Goal: Task Accomplishment & Management: Manage account settings

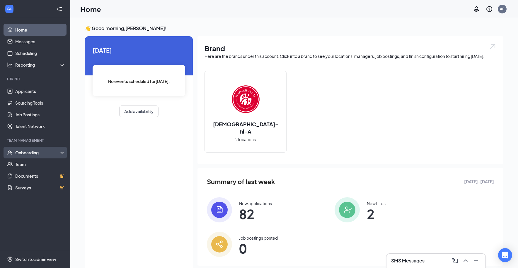
click at [53, 153] on div "Onboarding" at bounding box center [37, 153] width 45 height 6
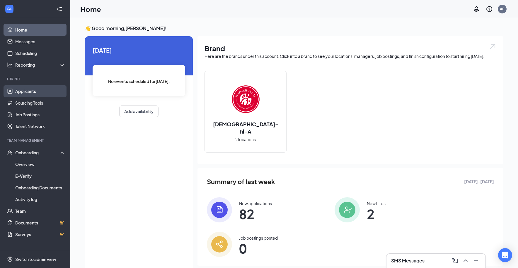
click at [35, 91] on link "Applicants" at bounding box center [40, 91] width 50 height 12
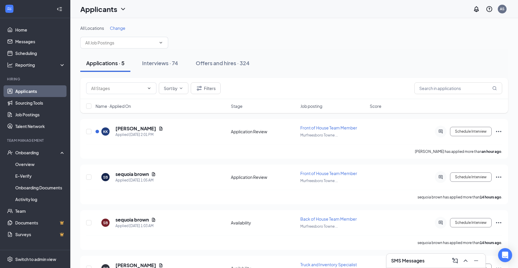
drag, startPoint x: 156, startPoint y: 62, endPoint x: 199, endPoint y: 73, distance: 44.4
click at [157, 62] on div "Interviews · 74" at bounding box center [160, 62] width 36 height 7
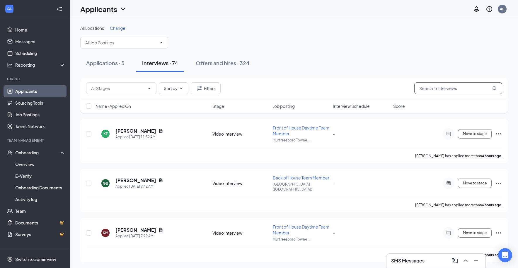
click at [468, 83] on input "text" at bounding box center [458, 89] width 88 height 12
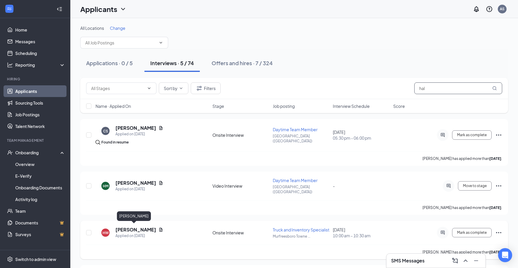
type input "hal"
click at [131, 228] on h5 "[PERSON_NAME]" at bounding box center [135, 230] width 41 height 6
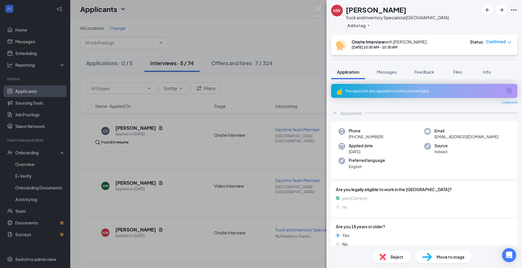
click at [405, 91] on div "This applicant also applied to 1 other job posting(s)" at bounding box center [423, 91] width 157 height 5
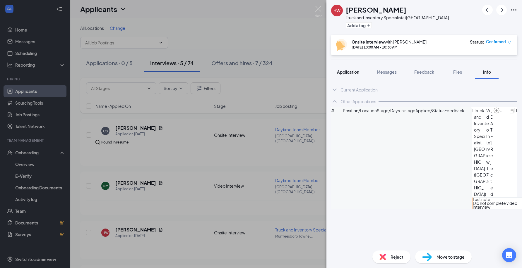
click at [347, 68] on button "Application" at bounding box center [348, 72] width 34 height 15
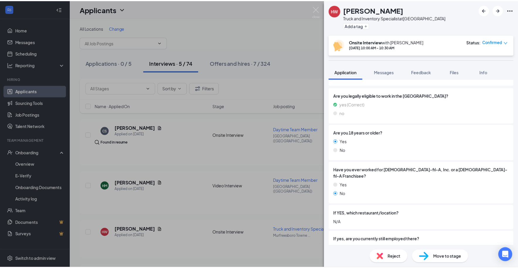
scroll to position [94, 0]
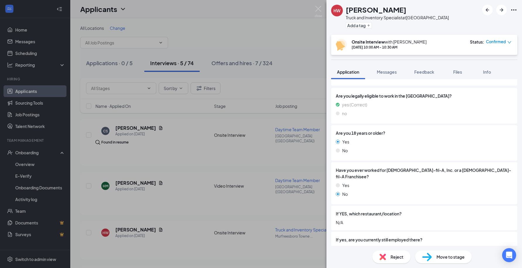
click at [186, 170] on div "HW [PERSON_NAME] Truck and Inventory Specialist at [GEOGRAPHIC_DATA] Add a tag …" at bounding box center [261, 134] width 522 height 268
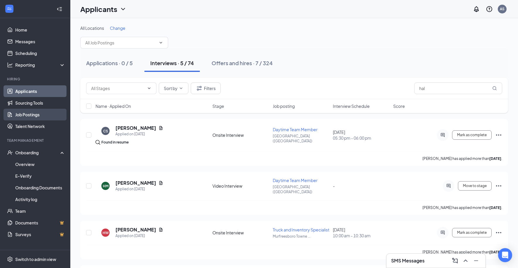
click at [34, 114] on link "Job Postings" at bounding box center [40, 115] width 50 height 12
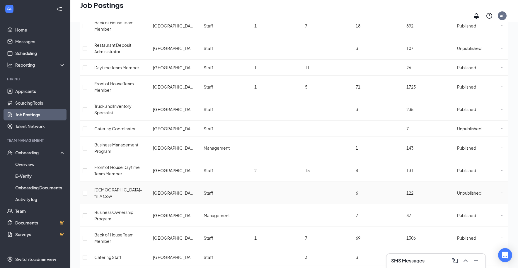
scroll to position [230, 0]
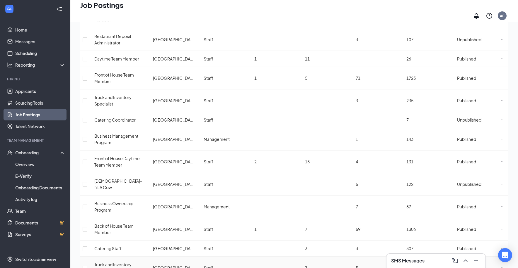
click at [501, 267] on icon "Ellipses" at bounding box center [502, 268] width 2 height 2
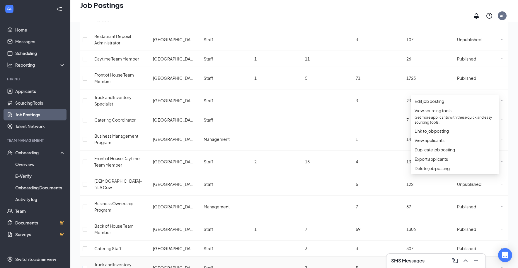
click at [87, 266] on input "checkbox" at bounding box center [85, 268] width 5 height 5
checkbox input "true"
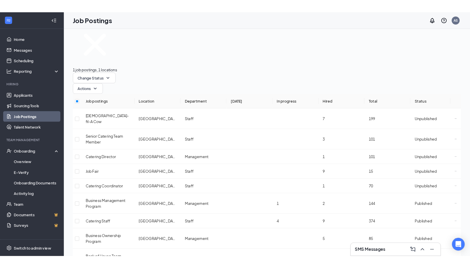
scroll to position [0, 0]
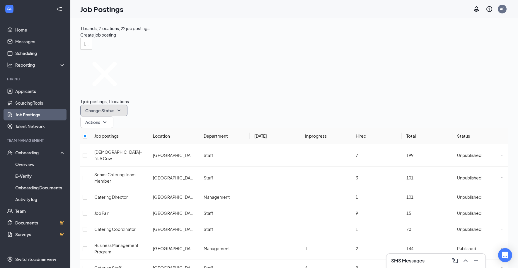
click at [127, 105] on button "Change Status" at bounding box center [103, 111] width 47 height 12
click at [160, 97] on span "Unpublish" at bounding box center [158, 94] width 19 height 5
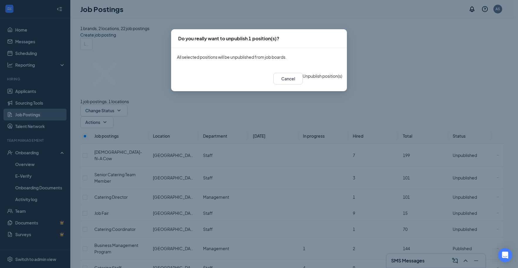
click at [317, 79] on button "Unpublish position(s)" at bounding box center [322, 76] width 40 height 6
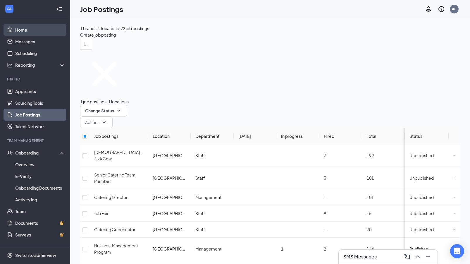
click at [20, 28] on link "Home" at bounding box center [40, 30] width 50 height 12
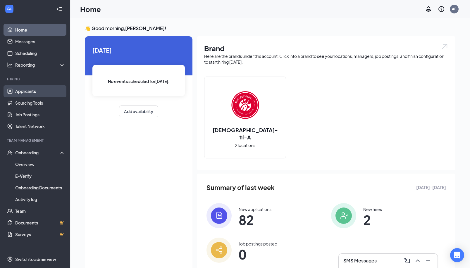
click at [33, 92] on link "Applicants" at bounding box center [40, 91] width 50 height 12
